Goal: Task Accomplishment & Management: Manage account settings

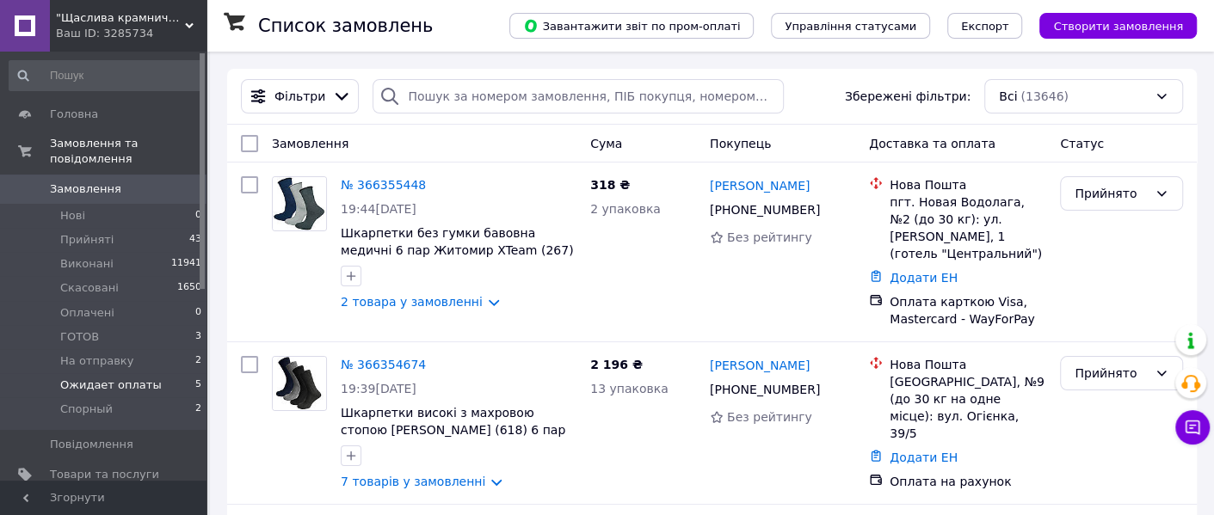
click at [103, 378] on span "Ожидает оплаты" at bounding box center [111, 385] width 102 height 15
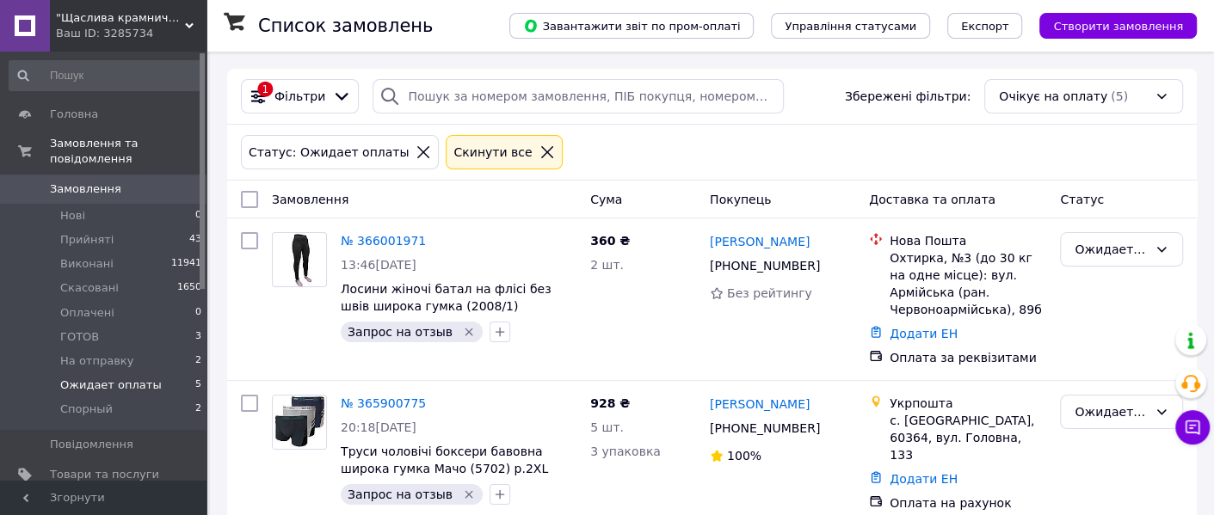
click at [108, 378] on span "Ожидает оплаты" at bounding box center [111, 385] width 102 height 15
click at [120, 325] on li "ГОТОВ 3" at bounding box center [106, 337] width 212 height 24
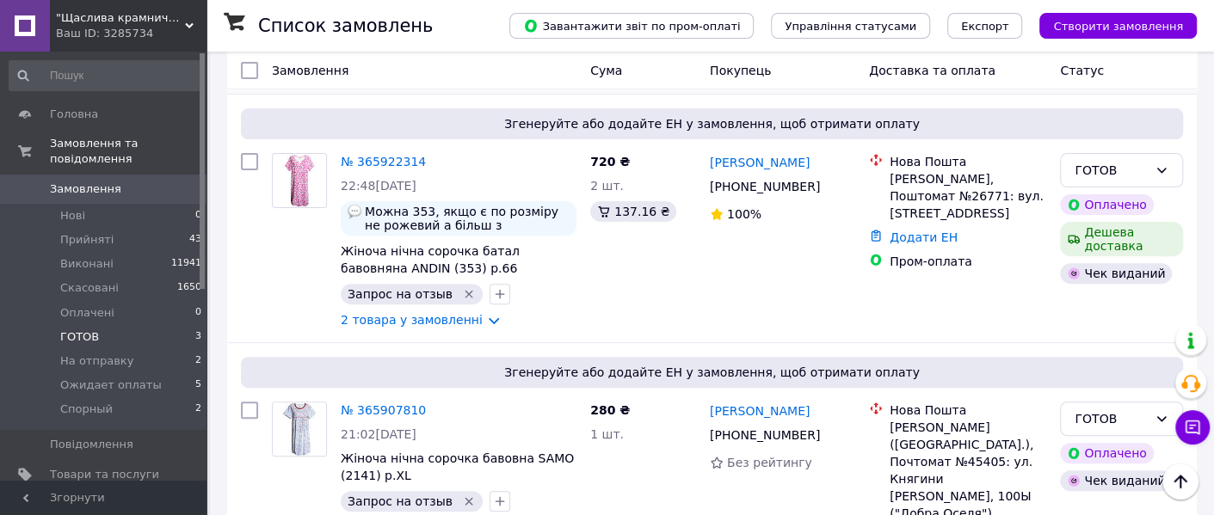
scroll to position [337, 0]
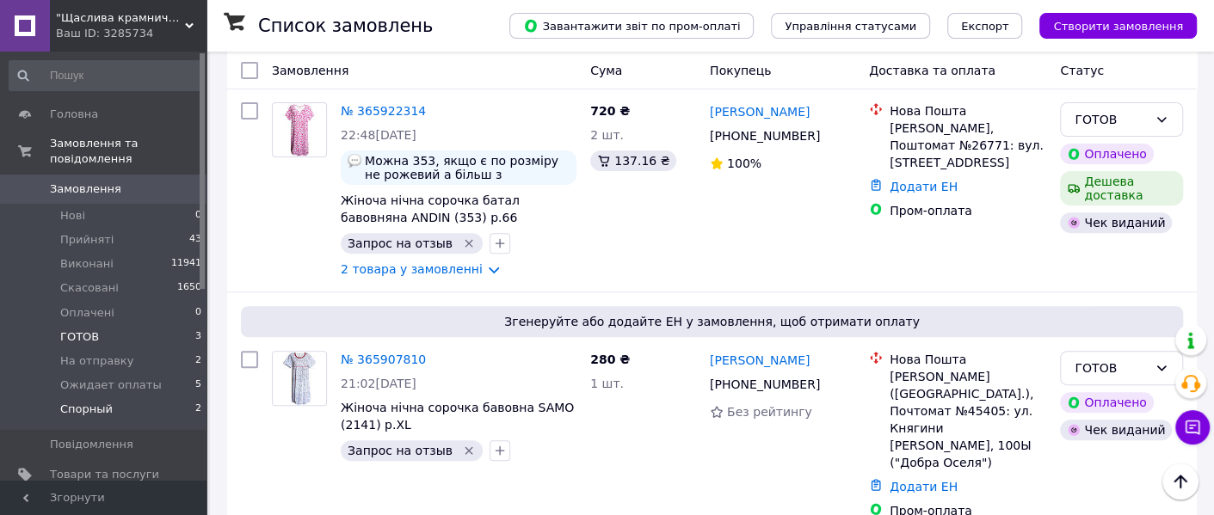
click at [107, 402] on span "Спорный" at bounding box center [86, 409] width 52 height 15
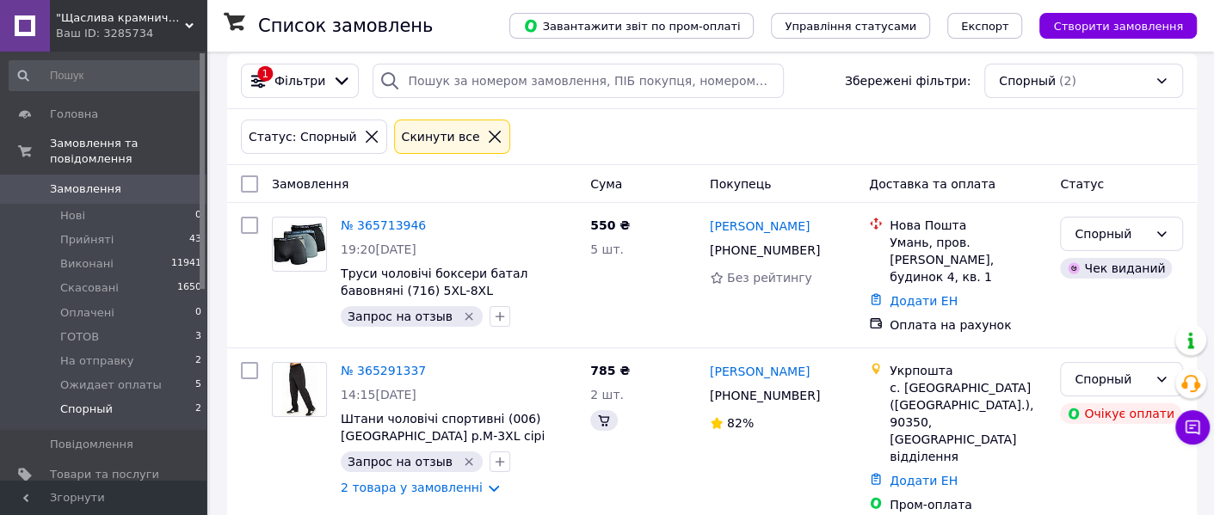
scroll to position [20, 0]
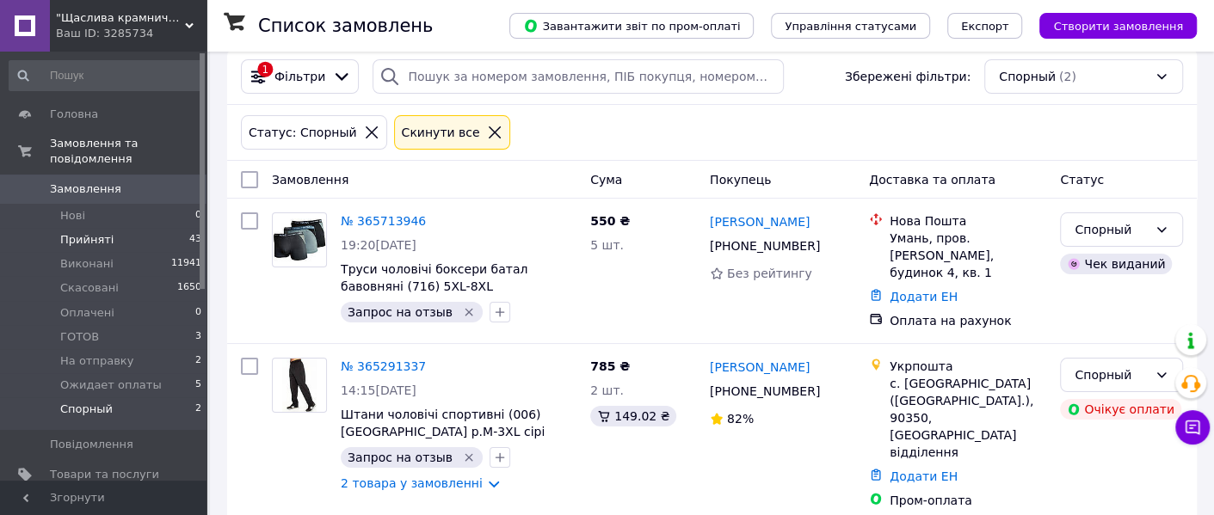
click at [142, 228] on li "Прийняті 43" at bounding box center [106, 240] width 212 height 24
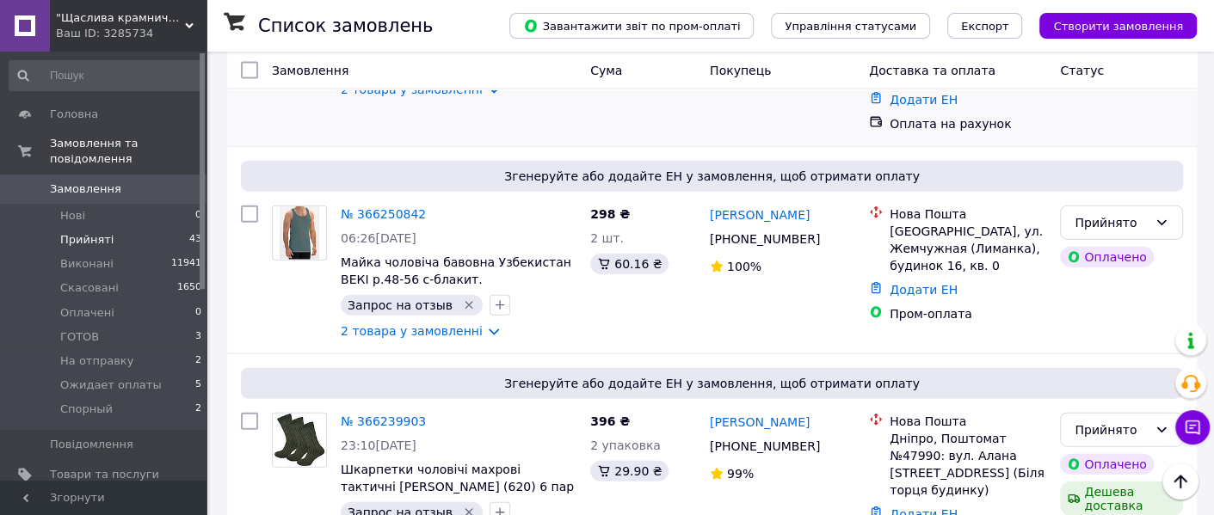
scroll to position [2580, 0]
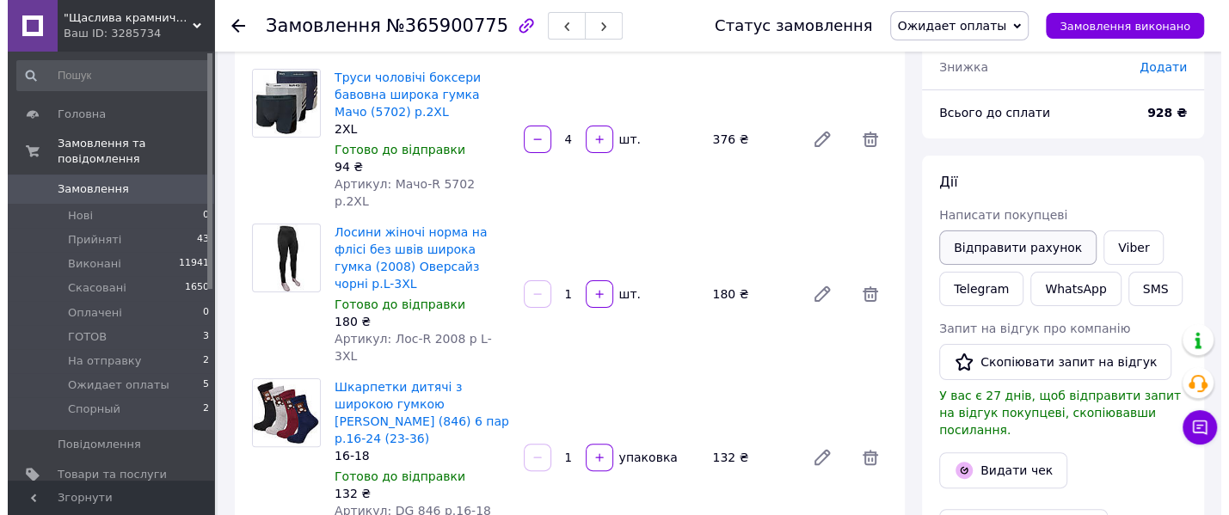
scroll to position [214, 0]
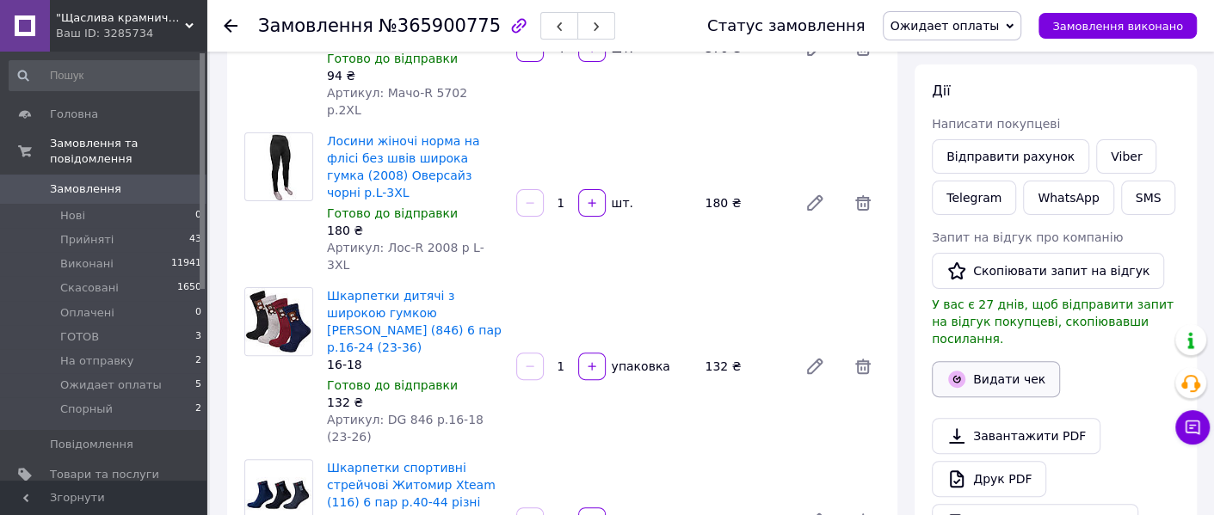
click at [994, 361] on button "Видати чек" at bounding box center [996, 379] width 128 height 36
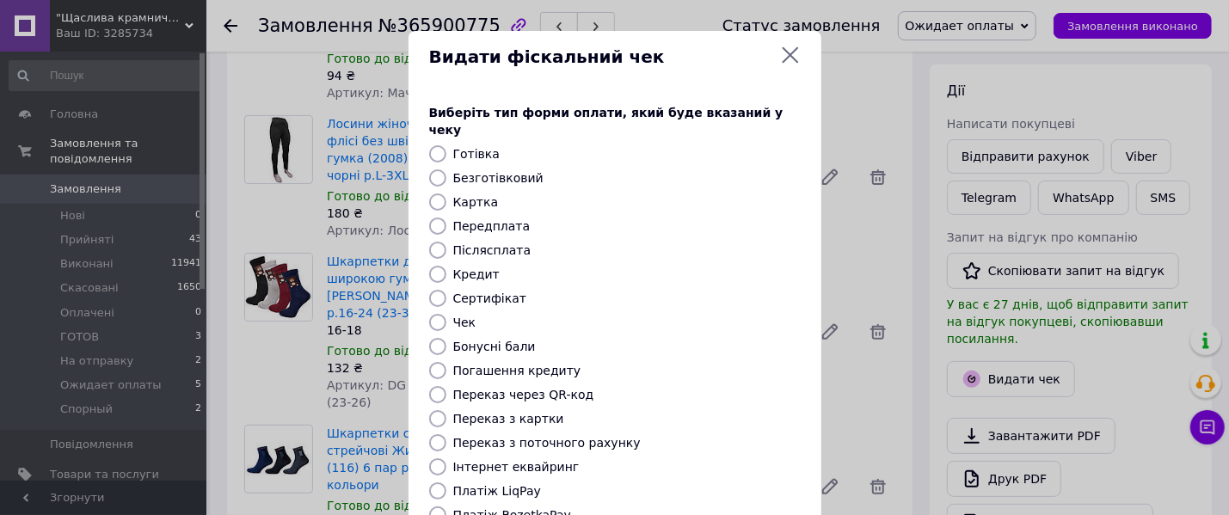
click at [484, 171] on label "Безготівковий" at bounding box center [498, 178] width 90 height 14
click at [446, 169] on input "Безготівковий" at bounding box center [437, 177] width 17 height 17
radio input "true"
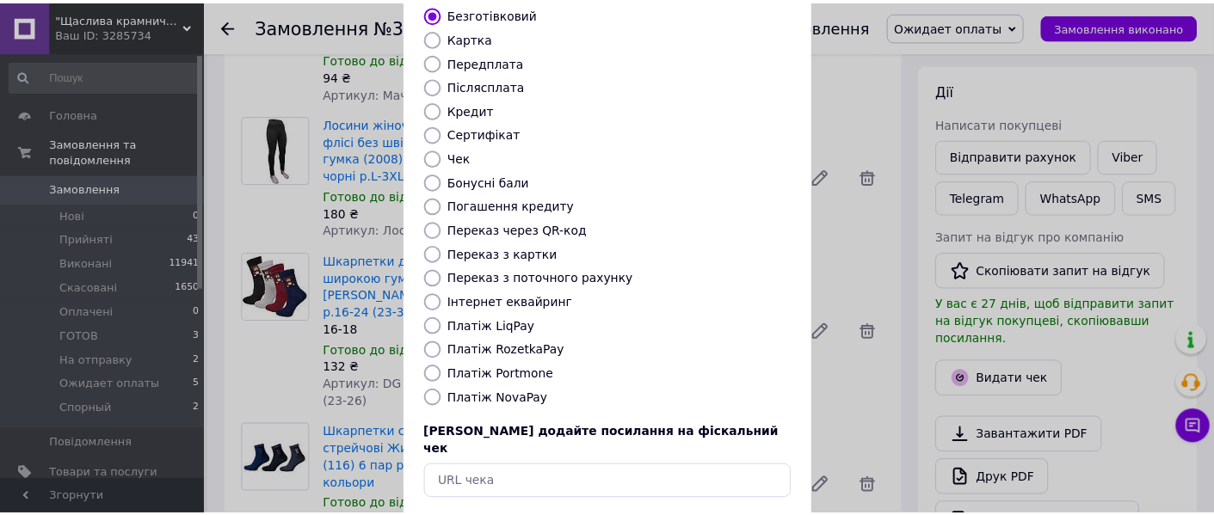
scroll to position [223, 0]
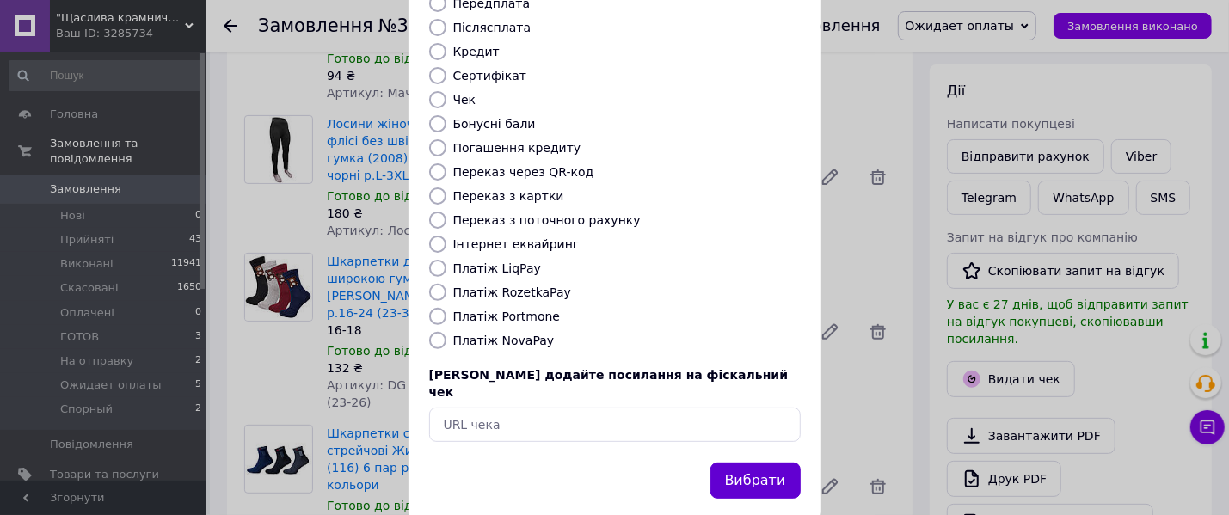
click at [742, 463] on button "Вибрати" at bounding box center [756, 481] width 90 height 37
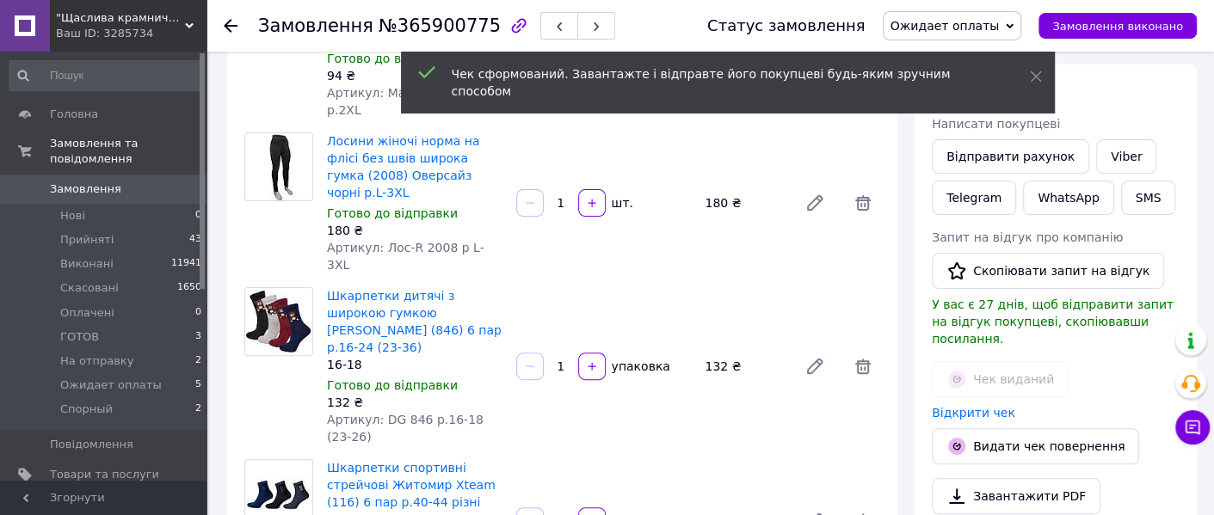
click at [991, 24] on span "Ожидает оплаты" at bounding box center [944, 26] width 109 height 14
click at [932, 164] on li "ГОТОВ" at bounding box center [952, 164] width 138 height 26
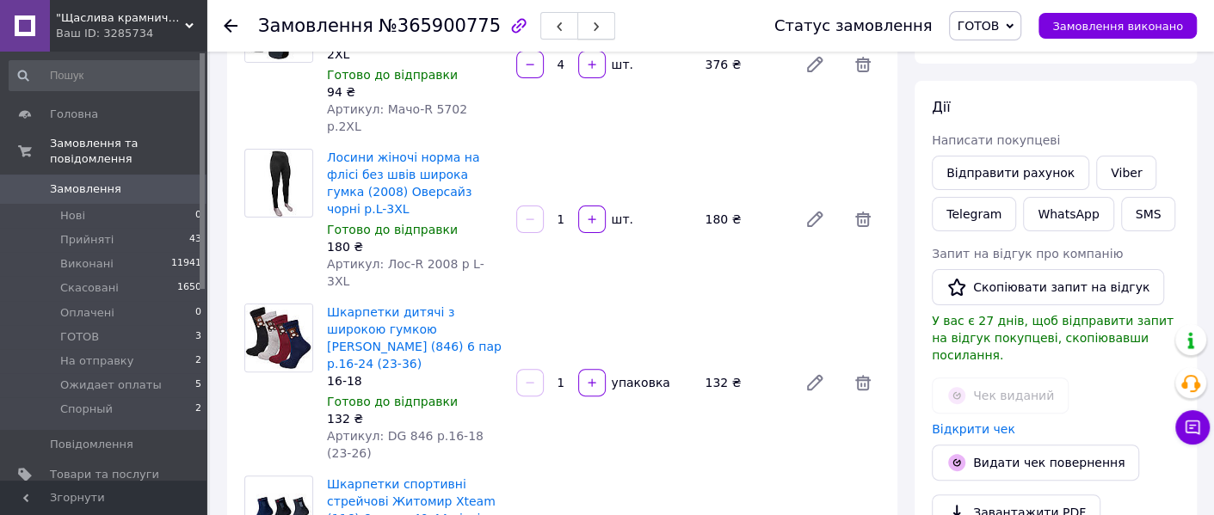
scroll to position [0, 0]
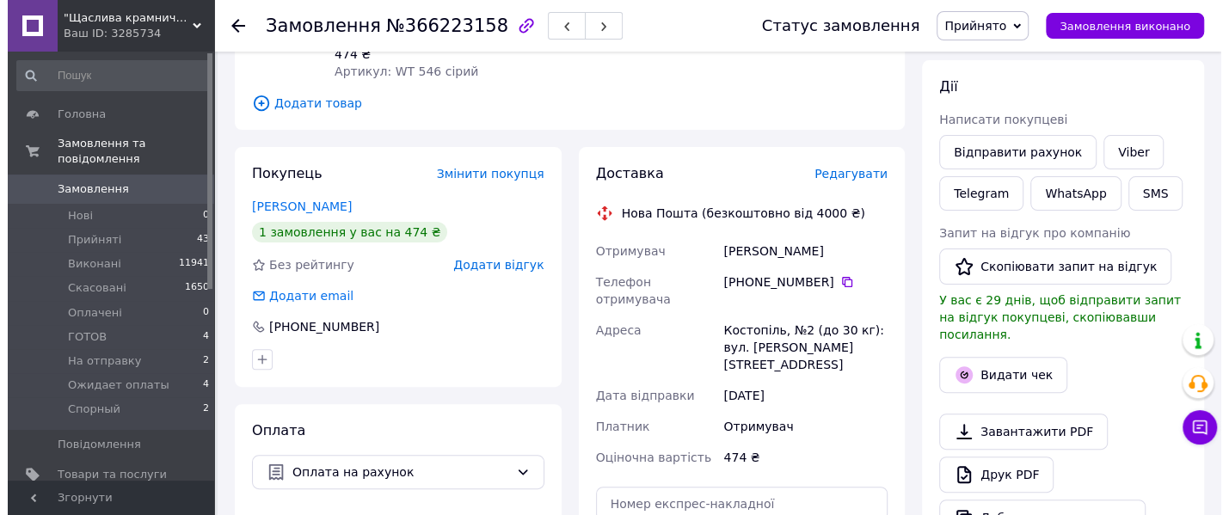
scroll to position [322, 0]
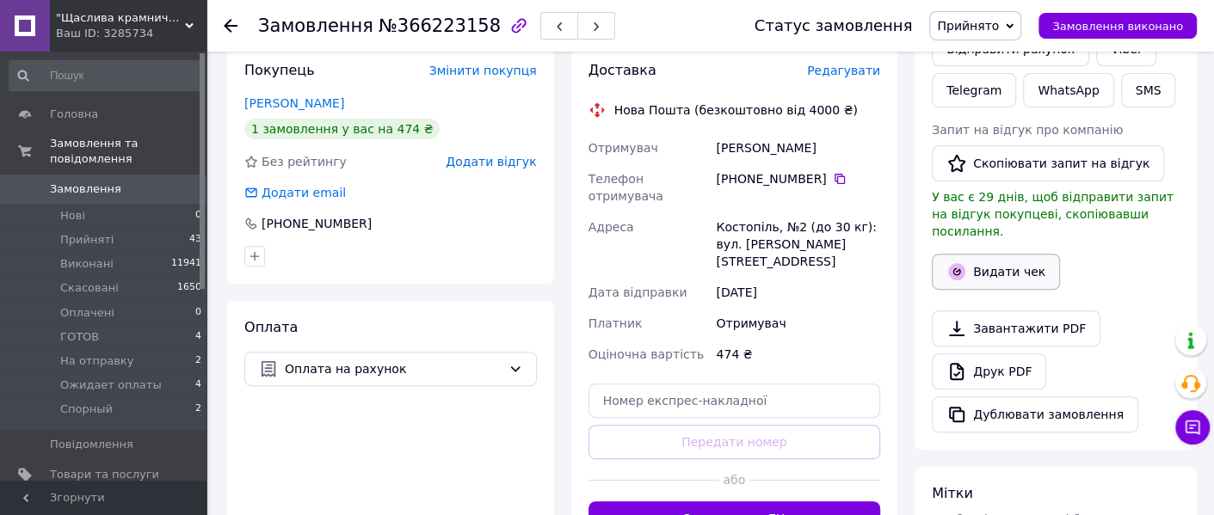
click at [963, 262] on icon "button" at bounding box center [956, 272] width 21 height 21
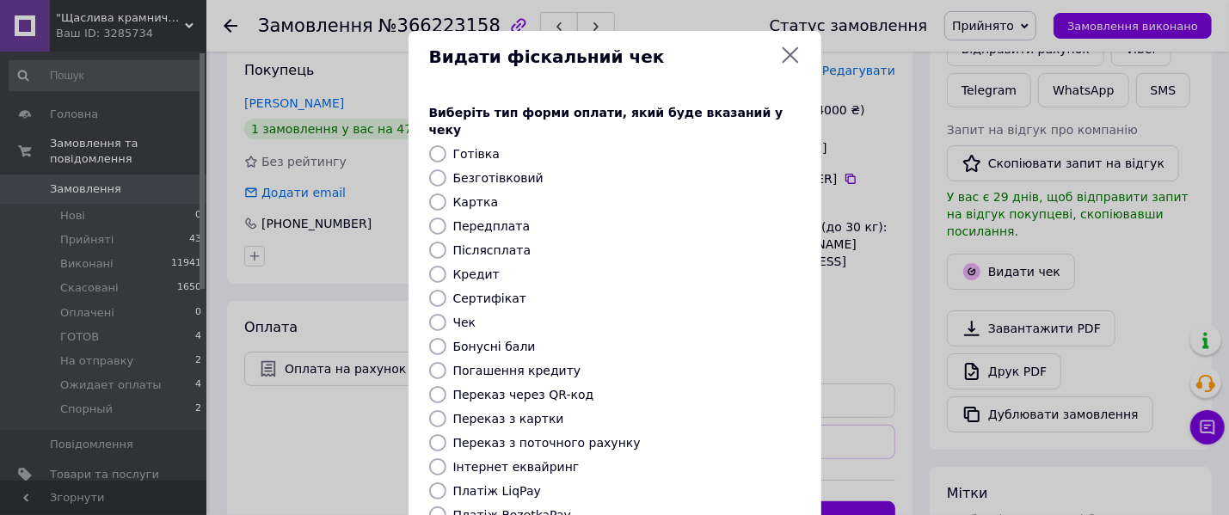
click at [477, 171] on label "Безготівковий" at bounding box center [498, 178] width 90 height 14
click at [446, 169] on input "Безготівковий" at bounding box center [437, 177] width 17 height 17
radio input "true"
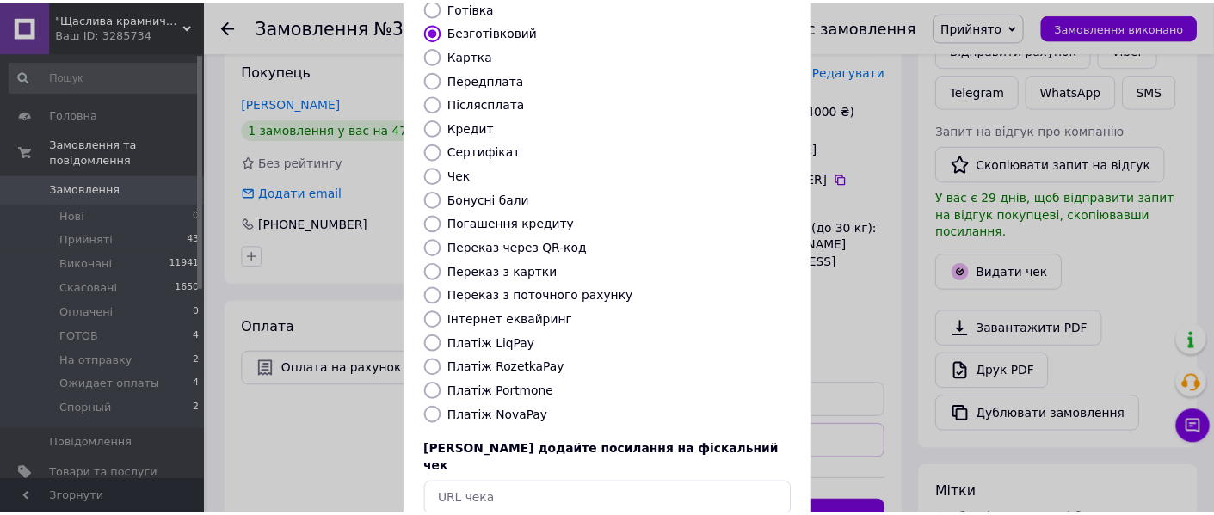
scroll to position [223, 0]
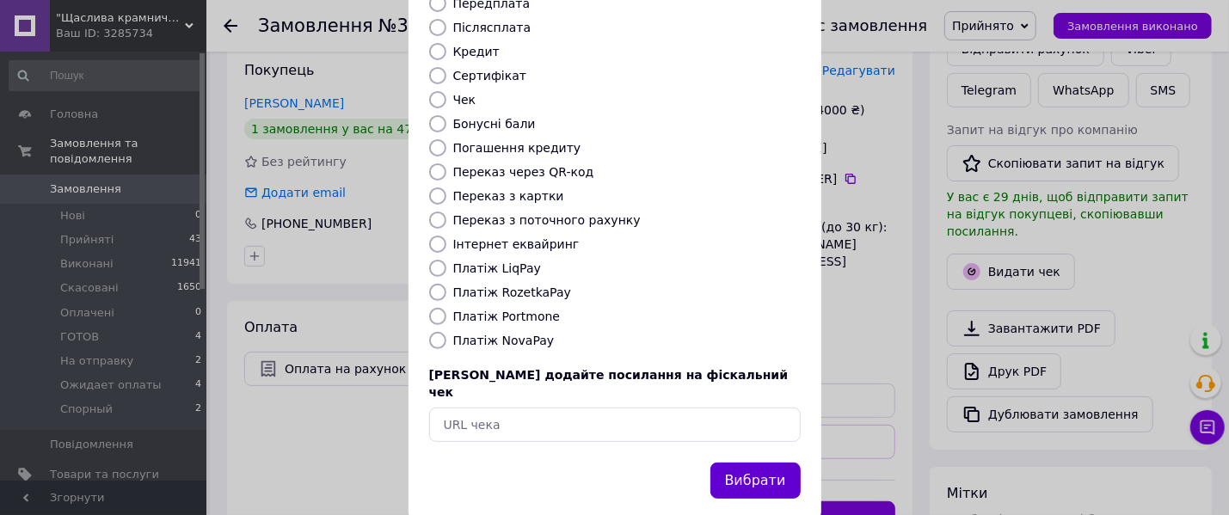
click at [748, 463] on button "Вибрати" at bounding box center [756, 481] width 90 height 37
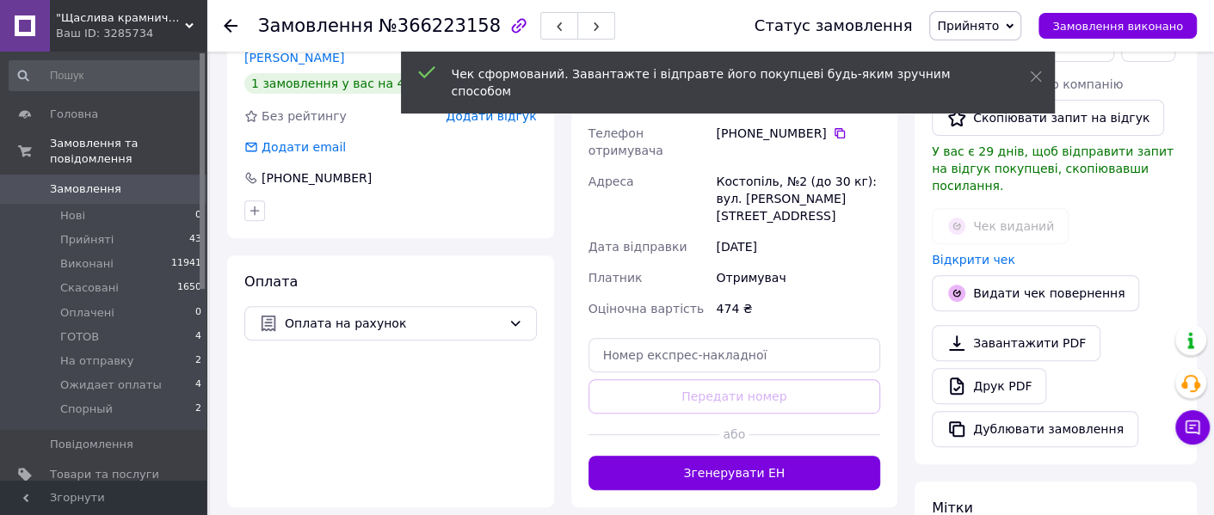
scroll to position [214, 0]
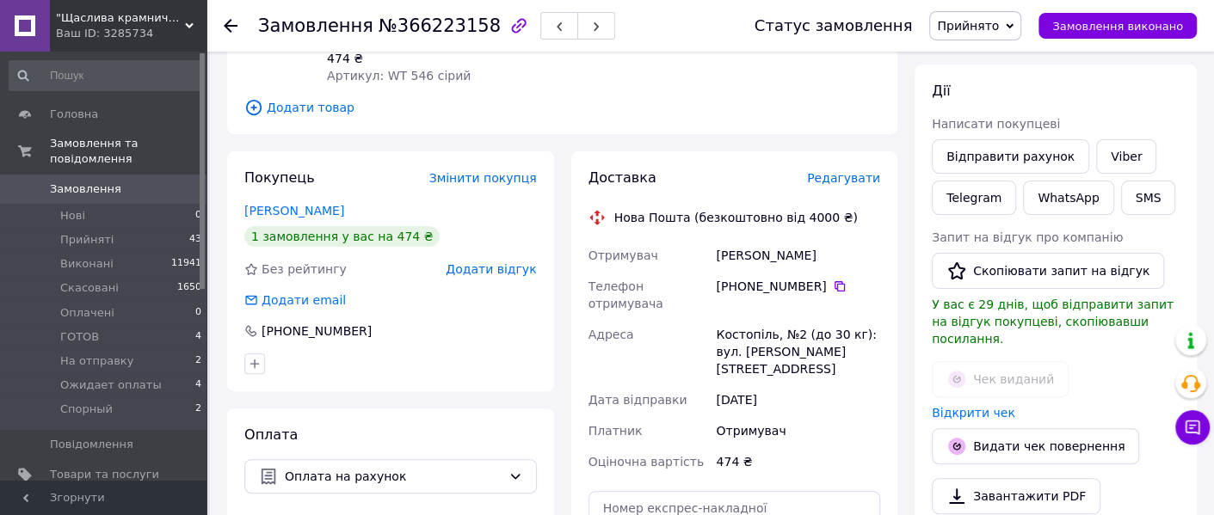
click at [999, 27] on span "Прийнято" at bounding box center [968, 26] width 62 height 14
click at [1006, 140] on li "ГОТОВ" at bounding box center [989, 138] width 119 height 26
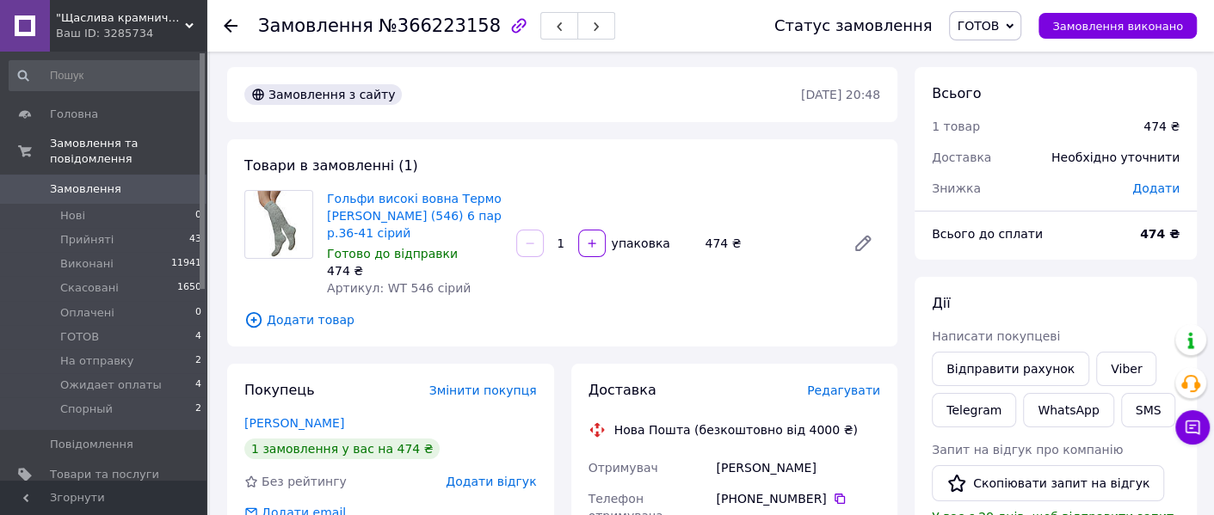
scroll to position [0, 0]
